Goal: Transaction & Acquisition: Obtain resource

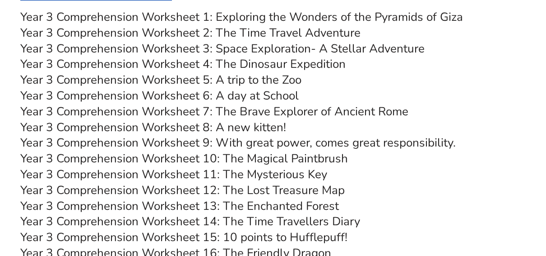
scroll to position [2963, 0]
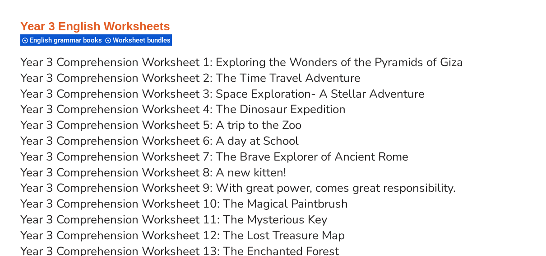
click at [295, 61] on link "Year 3 Comprehension Worksheet 1: Exploring the Wonders of the Pyramids of Giza" at bounding box center [241, 62] width 443 height 16
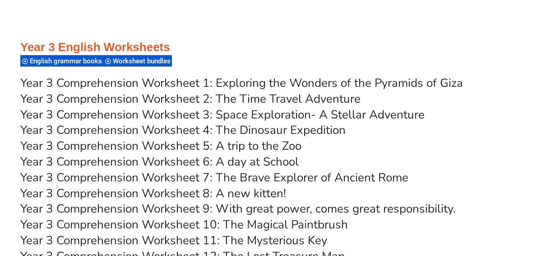
scroll to position [3115, 0]
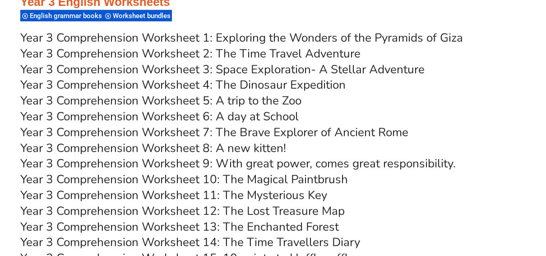
click at [283, 52] on link "Year 3 Comprehension Worksheet 2: The Time Travel Adventure" at bounding box center [190, 54] width 340 height 16
click at [252, 70] on link "Year 3 Comprehension Worksheet 3: Space Exploration- A Stellar Adventure" at bounding box center [222, 69] width 404 height 16
click at [250, 100] on link "Year 3 Comprehension Worksheet 5: A trip to the Zoo" at bounding box center [160, 101] width 281 height 16
click at [249, 116] on link "Year 3 Comprehension Worksheet 6: A day at School" at bounding box center [159, 116] width 279 height 16
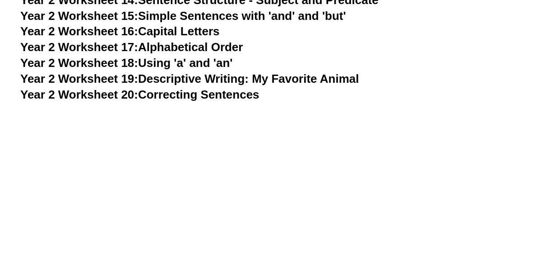
scroll to position [3115, 0]
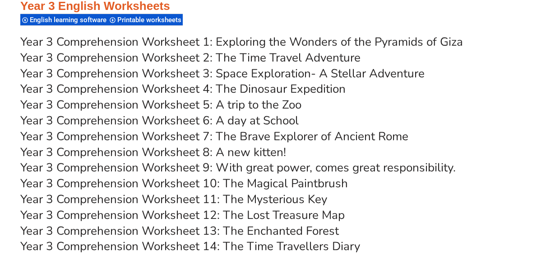
click at [301, 135] on link "Year 3 Comprehension Worksheet 7: The Brave Explorer of Ancient Rome" at bounding box center [214, 136] width 388 height 16
click at [264, 149] on link "Year 3 Comprehension Worksheet 8: A new kitten!" at bounding box center [153, 152] width 266 height 16
click at [274, 169] on link "Year 3 Comprehension Worksheet 9: With great power, comes great responsibility." at bounding box center [238, 167] width 436 height 16
